Goal: Task Accomplishment & Management: Complete application form

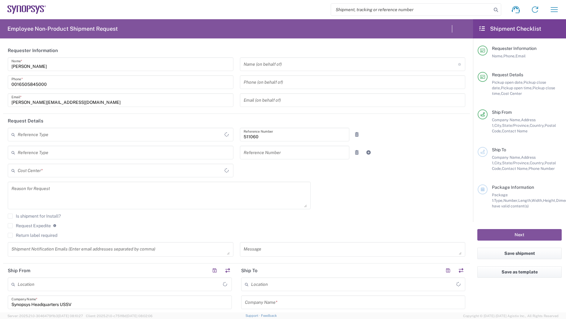
type input "Delivered at Place"
type input "US01, SDG, HAPS, HW 511060"
type input "[GEOGRAPHIC_DATA]"
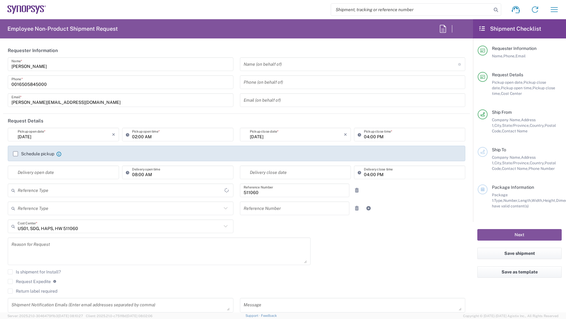
type input "Department"
type input "California"
type input "United States"
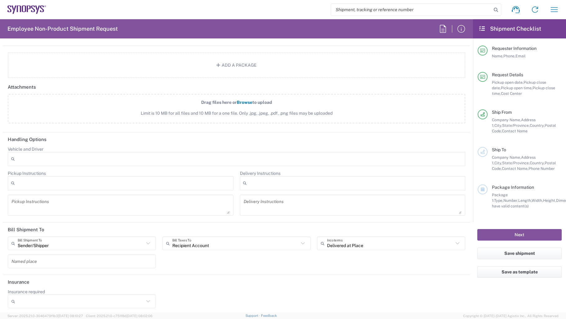
scroll to position [683, 0]
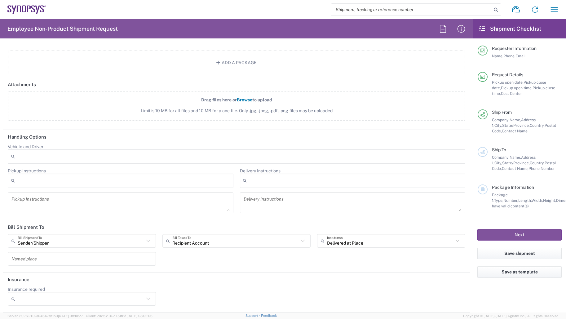
type input "Headquarters USSV"
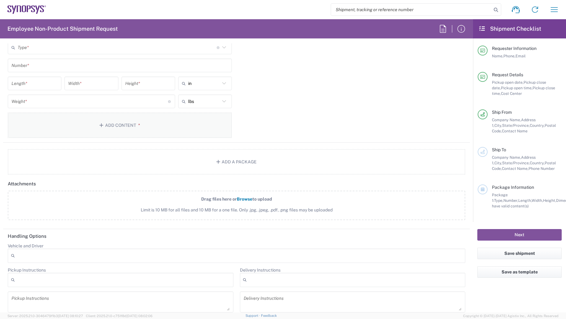
click at [121, 124] on button "Add Content *" at bounding box center [120, 125] width 224 height 25
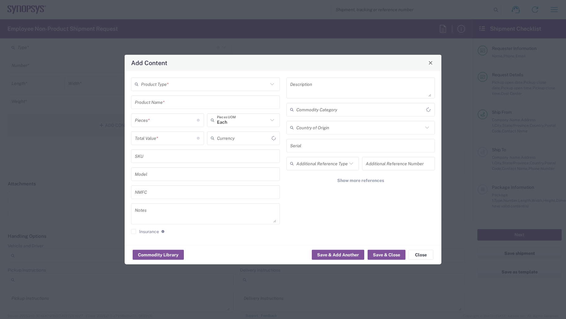
type input "US Dollar"
click at [166, 257] on button "Commodity Library" at bounding box center [158, 255] width 51 height 10
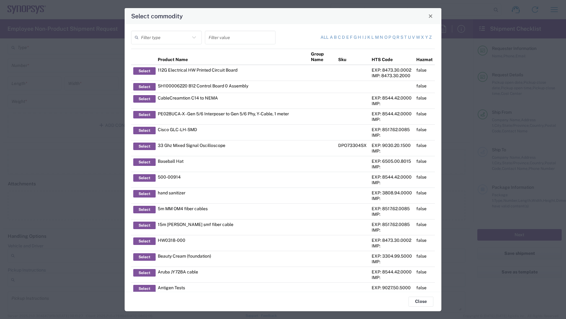
click at [195, 36] on icon at bounding box center [194, 37] width 8 height 8
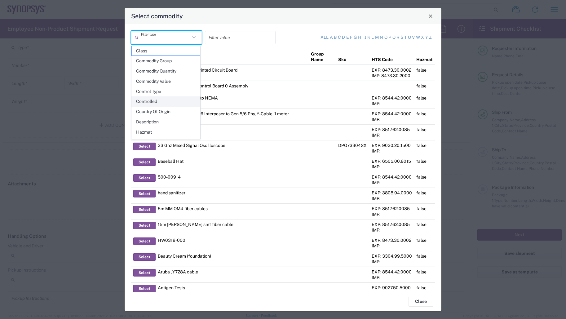
scroll to position [90, 0]
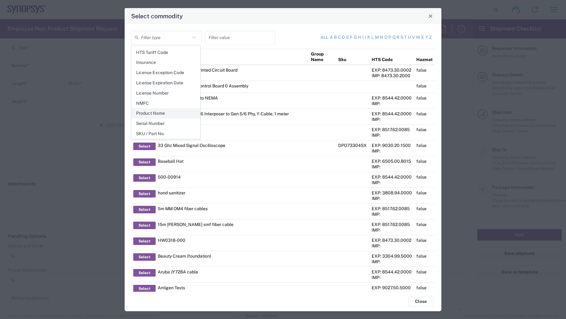
click at [168, 112] on span "Product Name" at bounding box center [166, 114] width 68 height 10
type input "Product Name"
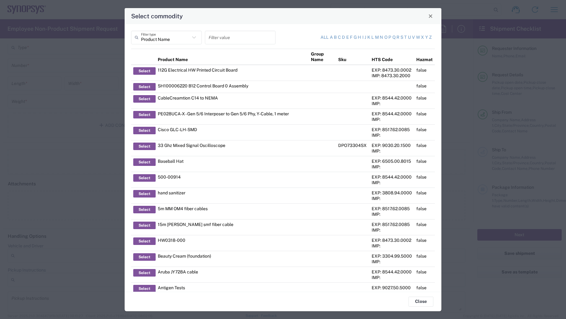
click at [238, 39] on input "text" at bounding box center [240, 37] width 63 height 11
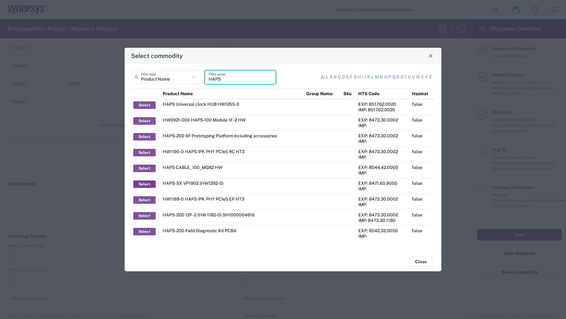
type input "HAPS"
click at [141, 184] on button "Select" at bounding box center [144, 183] width 22 height 7
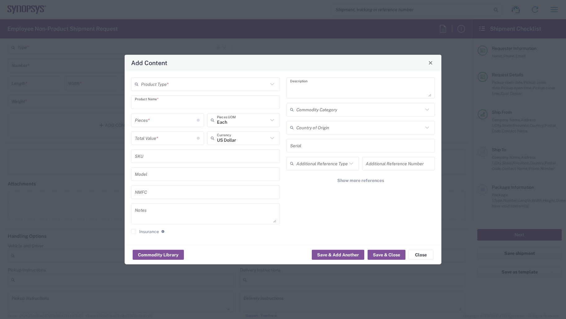
type input "HAPS-SX VP1902 (HW1292-0)"
type textarea "HAPS-SX VP1902 (HW1292-0)"
click at [431, 65] on button "Close" at bounding box center [430, 62] width 9 height 9
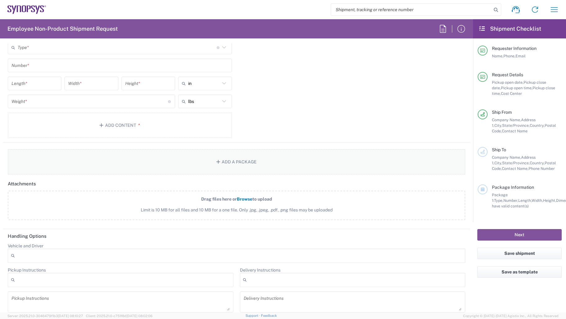
click at [233, 164] on button "Add a Package" at bounding box center [237, 161] width 458 height 25
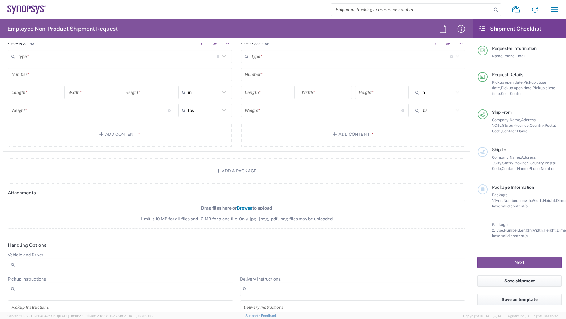
scroll to position [551, 0]
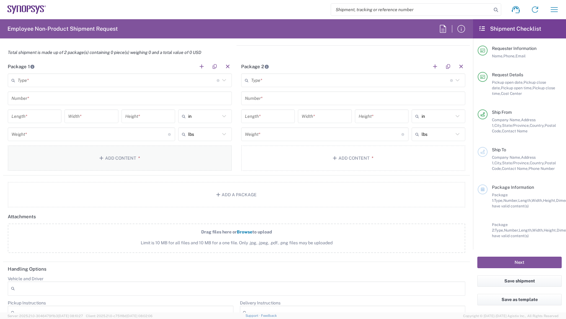
click at [121, 158] on button "Add Content *" at bounding box center [120, 157] width 224 height 25
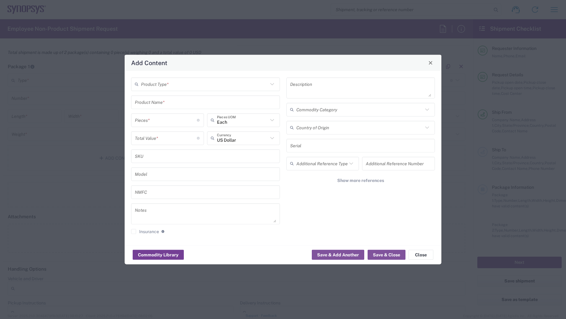
click at [177, 255] on button "Commodity Library" at bounding box center [158, 255] width 51 height 10
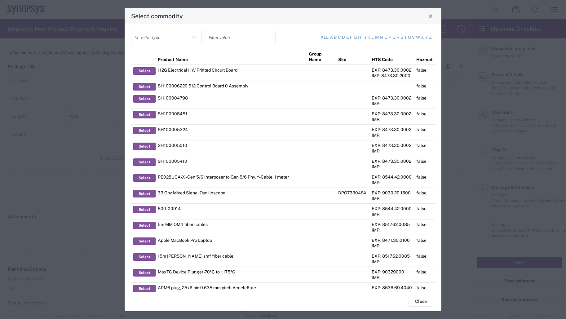
click at [193, 35] on icon at bounding box center [194, 37] width 8 height 8
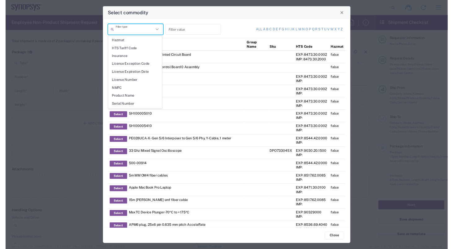
scroll to position [87, 0]
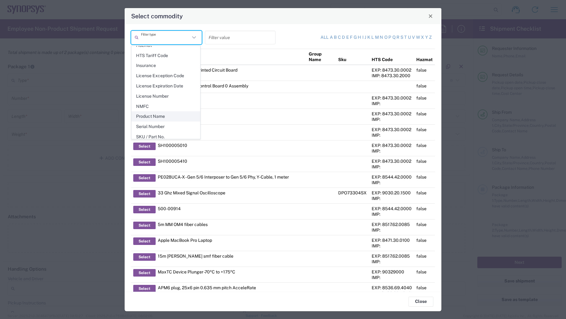
click at [172, 118] on span "Product Name" at bounding box center [166, 117] width 68 height 10
type input "Product Name"
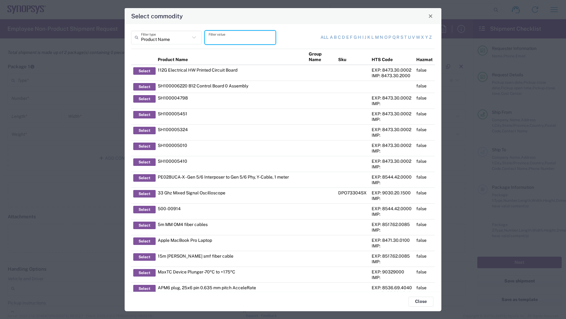
click at [224, 35] on input "text" at bounding box center [240, 37] width 63 height 11
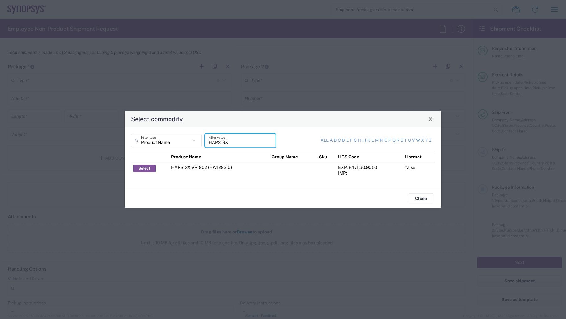
type input "HAPS-SX"
